Goal: Go to known website: Access a specific website the user already knows

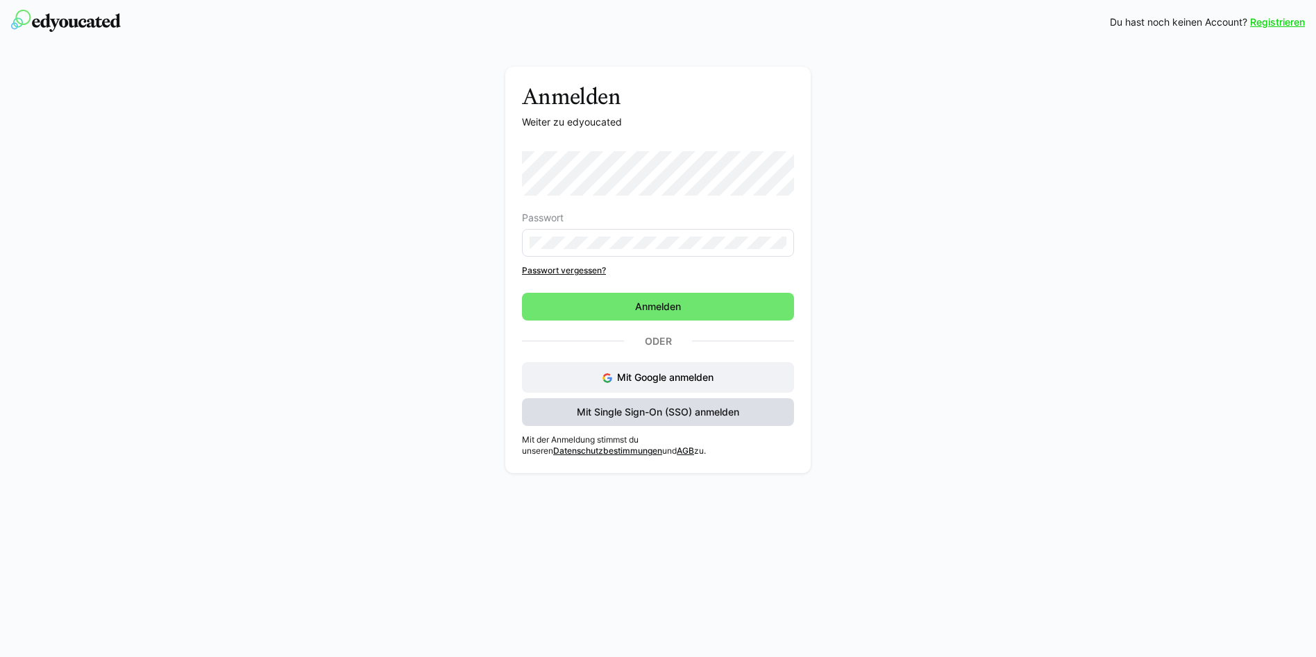
click at [691, 409] on span "Mit Single Sign-On (SSO) anmelden" at bounding box center [658, 412] width 167 height 14
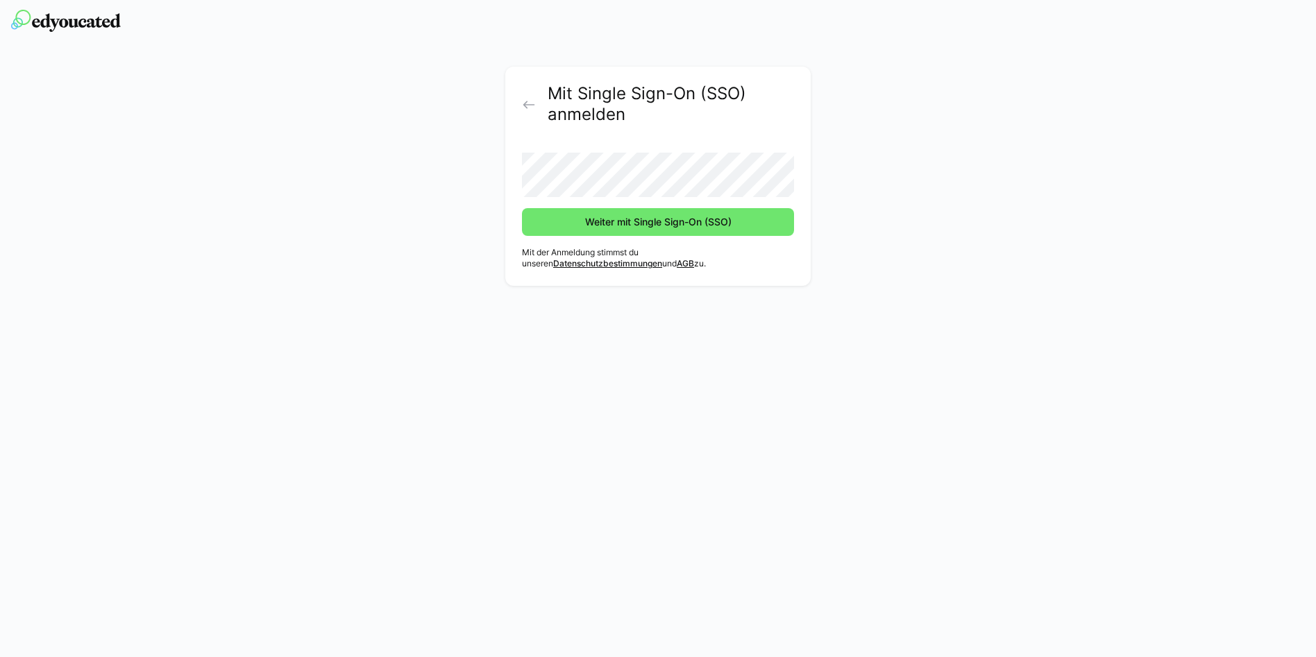
click at [522, 208] on button "Weiter mit Single Sign-On (SSO)" at bounding box center [658, 222] width 272 height 28
